Goal: Transaction & Acquisition: Purchase product/service

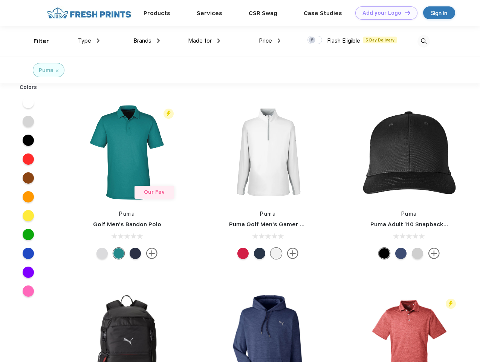
scroll to position [0, 0]
click at [384, 13] on link "Add your Logo Design Tool" at bounding box center [386, 12] width 62 height 13
click at [0, 0] on div "Design Tool" at bounding box center [0, 0] width 0 height 0
click at [404, 12] on link "Add your Logo Design Tool" at bounding box center [386, 12] width 62 height 13
click at [36, 41] on div "Filter" at bounding box center [41, 41] width 15 height 9
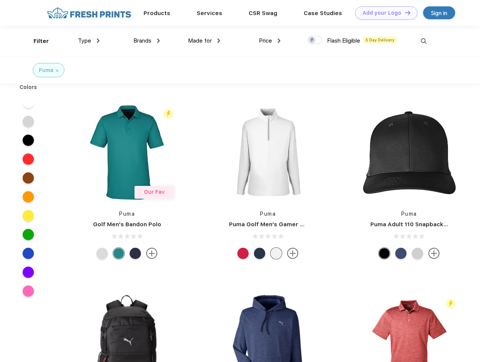
click at [89, 41] on span "Type" at bounding box center [84, 40] width 13 height 7
click at [147, 41] on span "Brands" at bounding box center [142, 40] width 18 height 7
click at [204, 41] on span "Made for" at bounding box center [200, 40] width 24 height 7
click at [270, 41] on span "Price" at bounding box center [265, 40] width 13 height 7
click at [315, 40] on div at bounding box center [314, 40] width 15 height 8
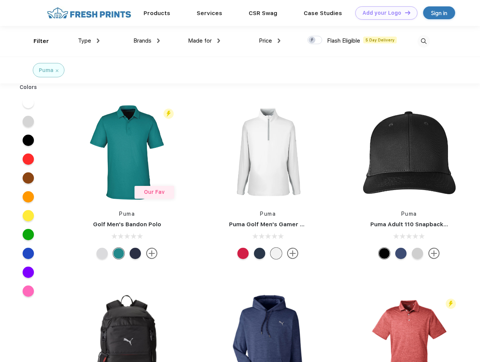
click at [312, 40] on input "checkbox" at bounding box center [309, 37] width 5 height 5
click at [423, 41] on img at bounding box center [423, 41] width 12 height 12
